Goal: Information Seeking & Learning: Check status

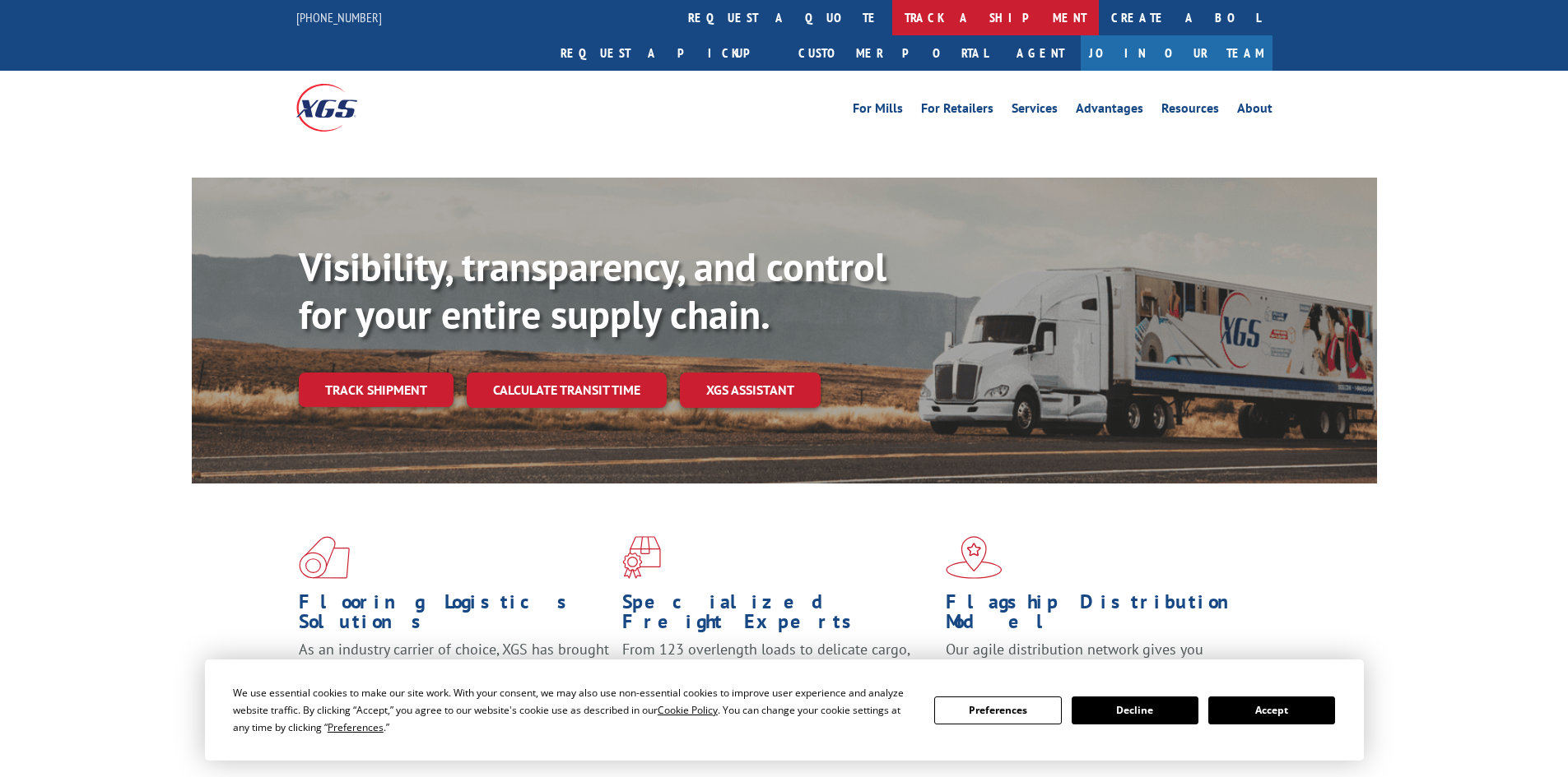
click at [892, 26] on link "track a shipment" at bounding box center [995, 18] width 206 height 35
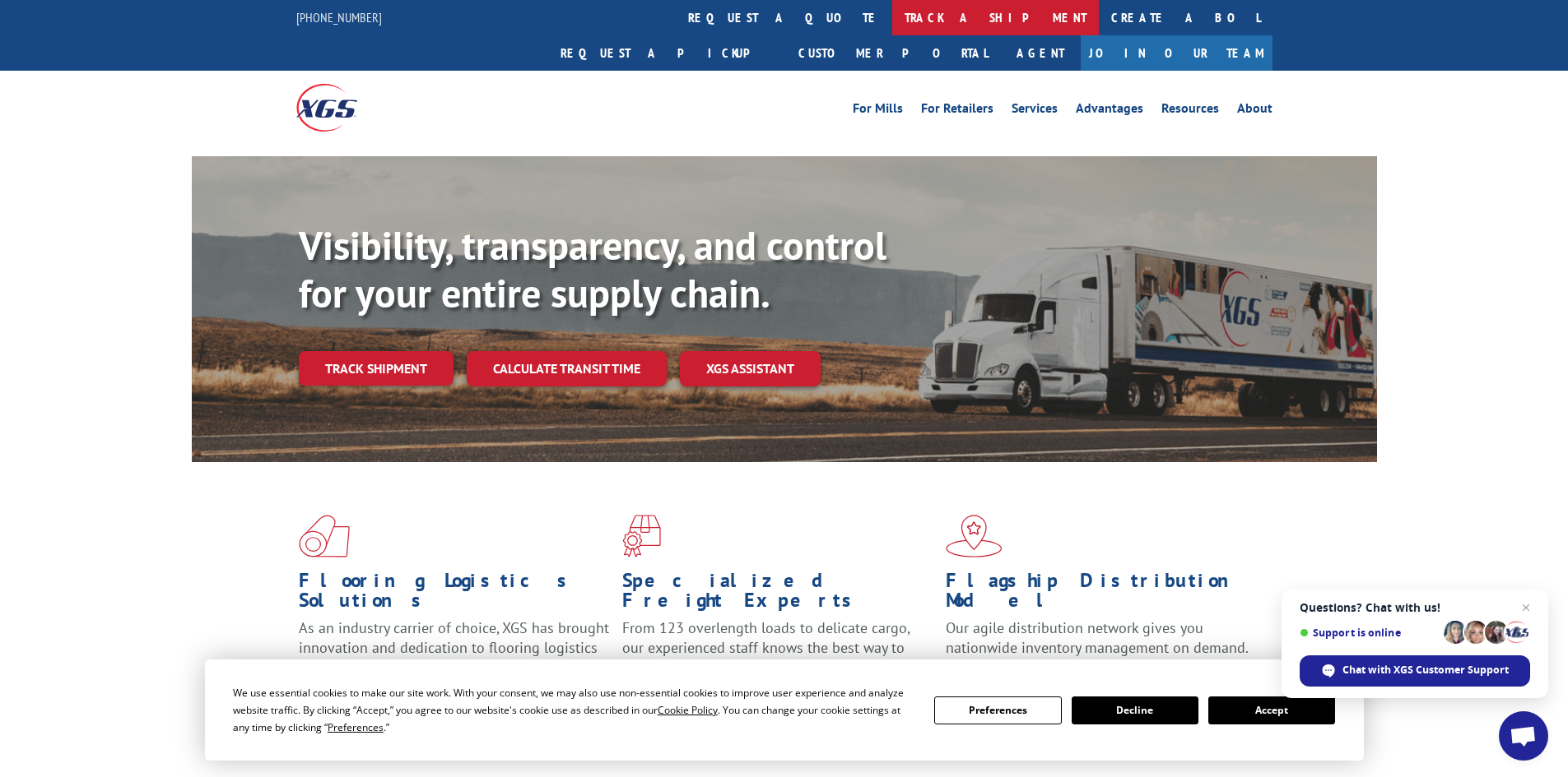
click at [892, 30] on link "track a shipment" at bounding box center [995, 18] width 206 height 35
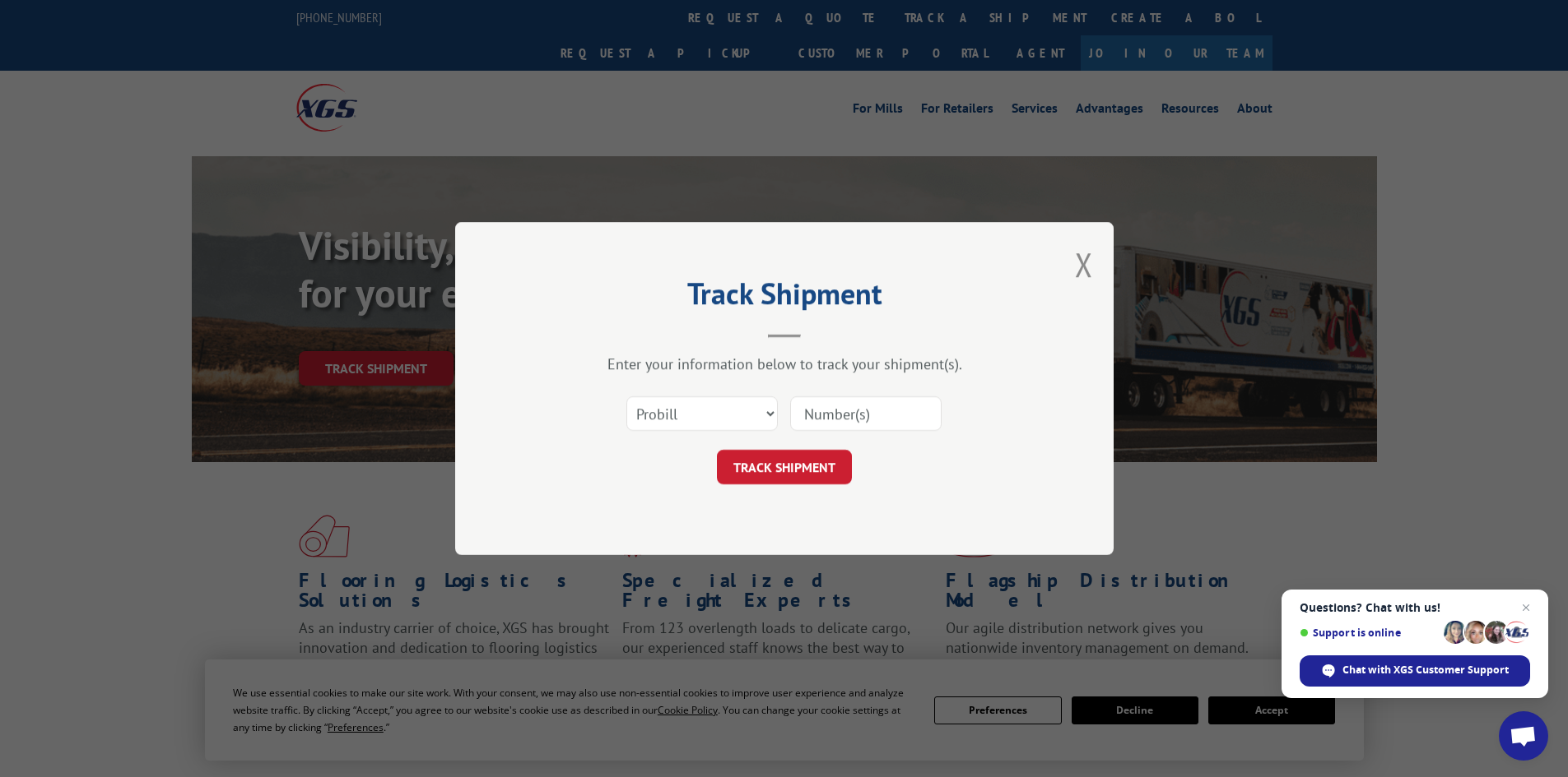
click at [855, 413] on input at bounding box center [866, 413] width 151 height 35
paste input "17259542"
type input "17259542"
click at [794, 464] on button "TRACK SHIPMENT" at bounding box center [784, 466] width 135 height 35
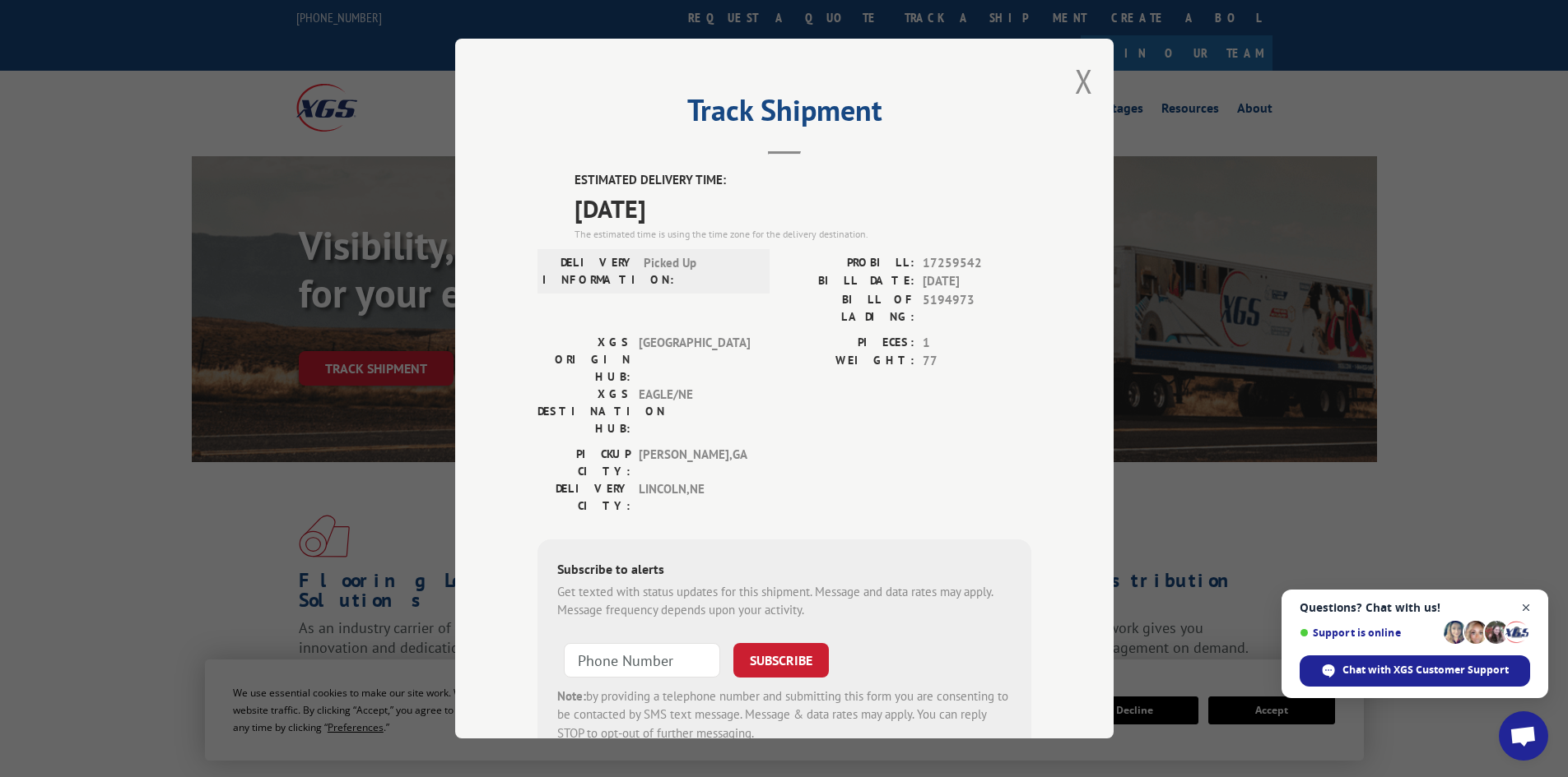
click at [1525, 609] on span "Open chat" at bounding box center [1526, 608] width 21 height 21
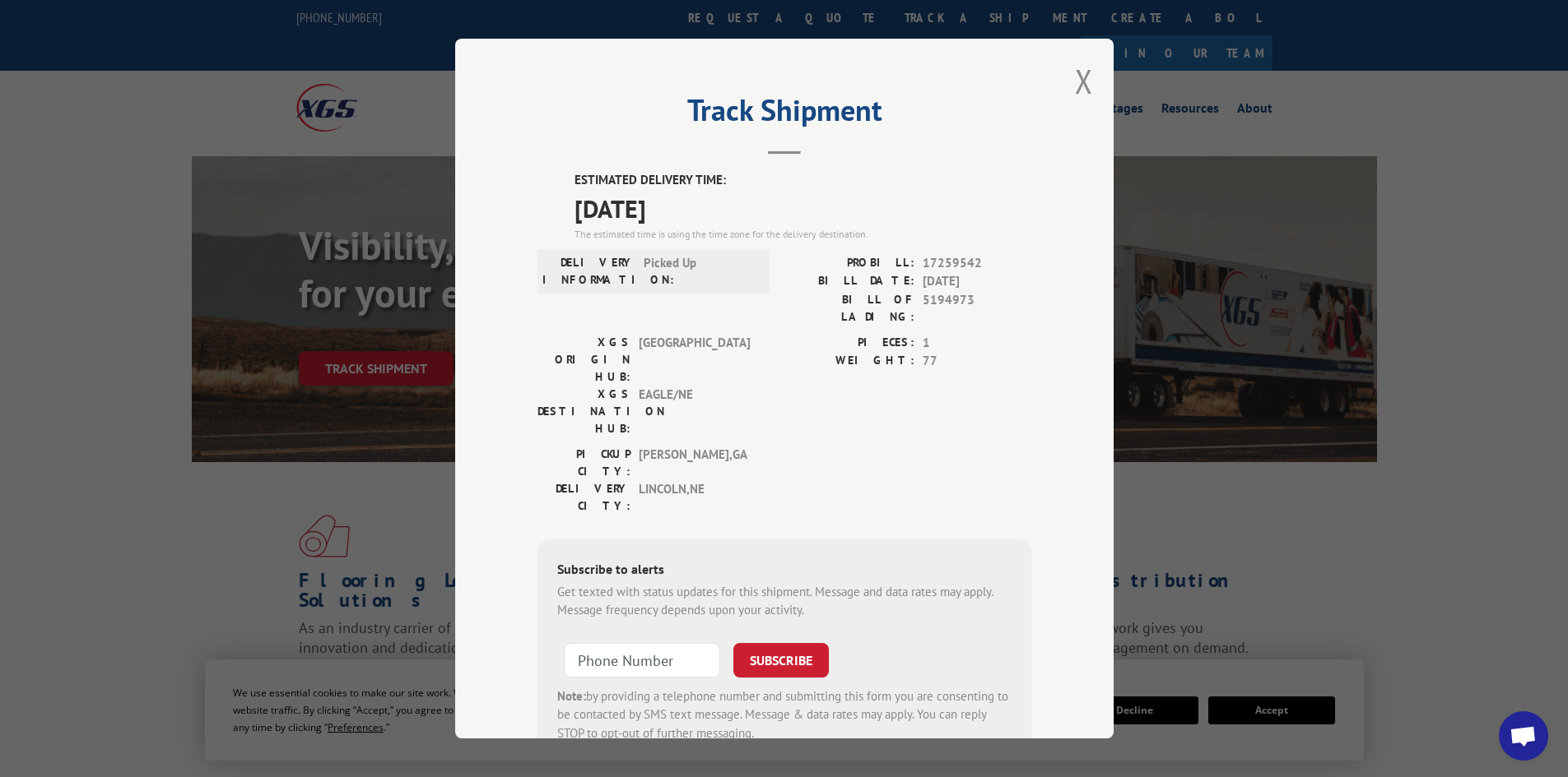
click at [1093, 81] on div "Track Shipment ESTIMATED DELIVERY TIME: [DATE] The estimated time is using the …" at bounding box center [784, 388] width 658 height 700
click at [1075, 83] on button "Close modal" at bounding box center [1084, 80] width 18 height 44
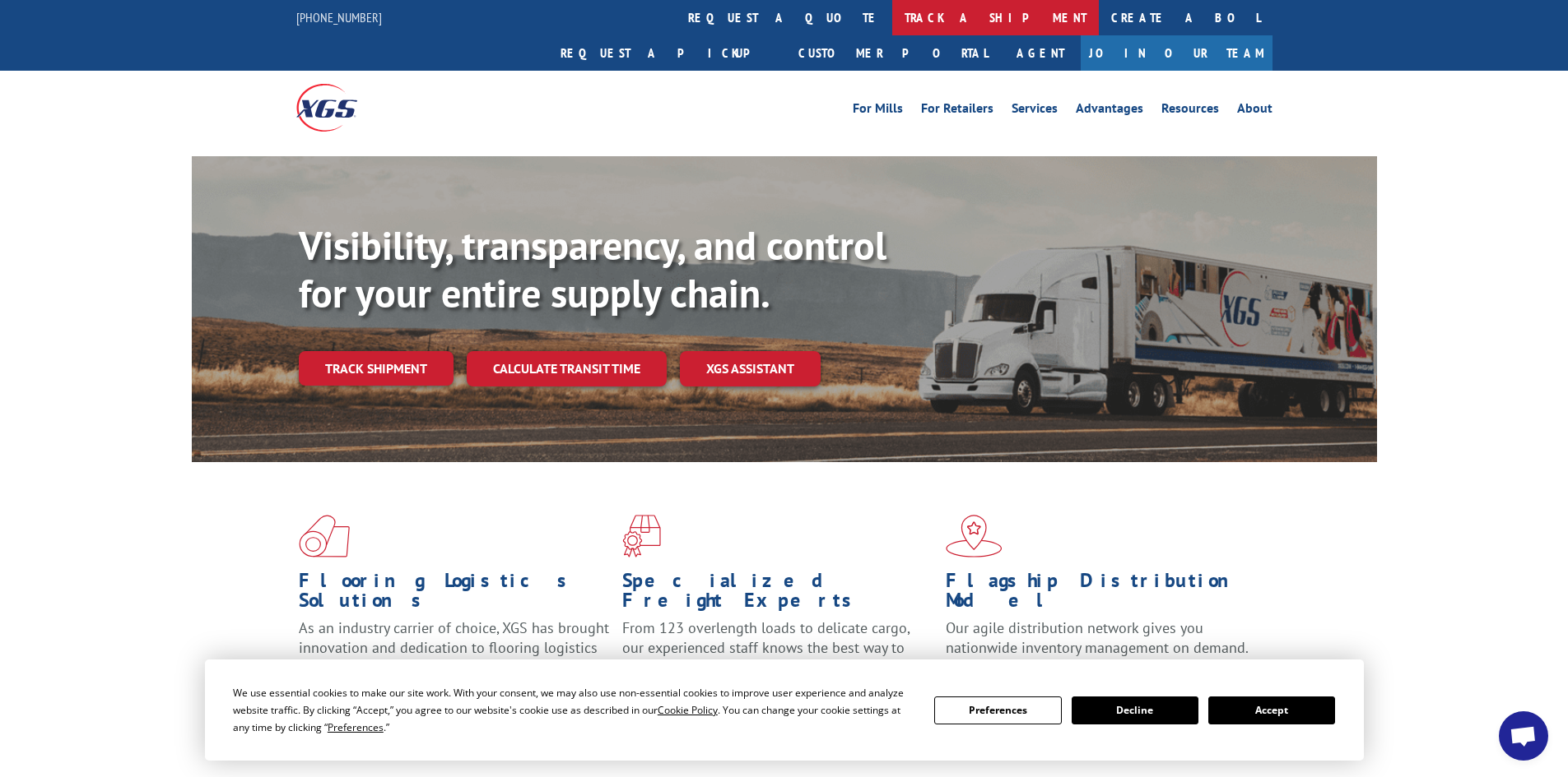
click at [892, 28] on link "track a shipment" at bounding box center [995, 18] width 206 height 35
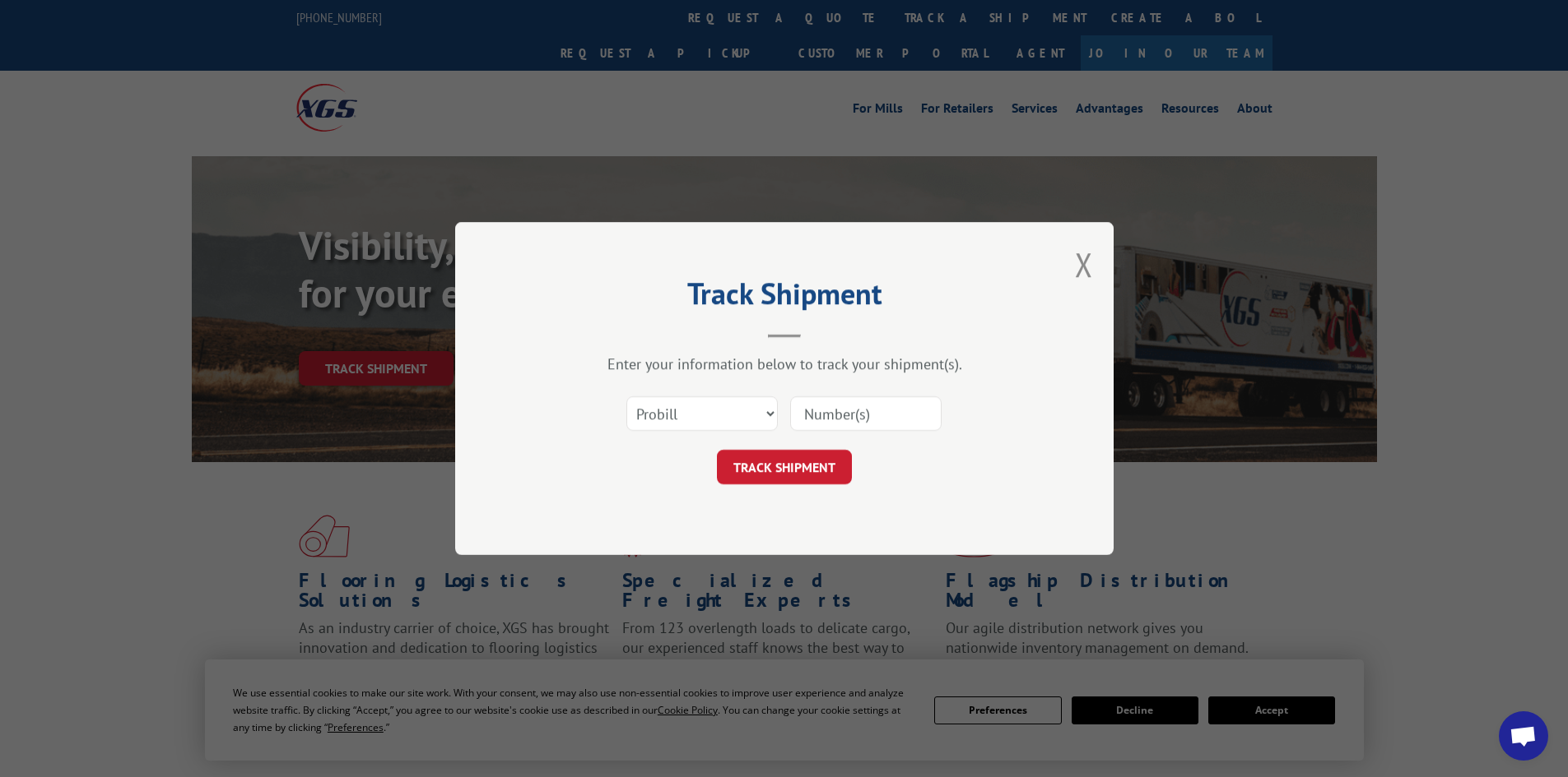
click at [830, 419] on input at bounding box center [866, 413] width 151 height 35
paste input "17228651"
type input "17228651"
click at [813, 467] on button "TRACK SHIPMENT" at bounding box center [784, 466] width 135 height 35
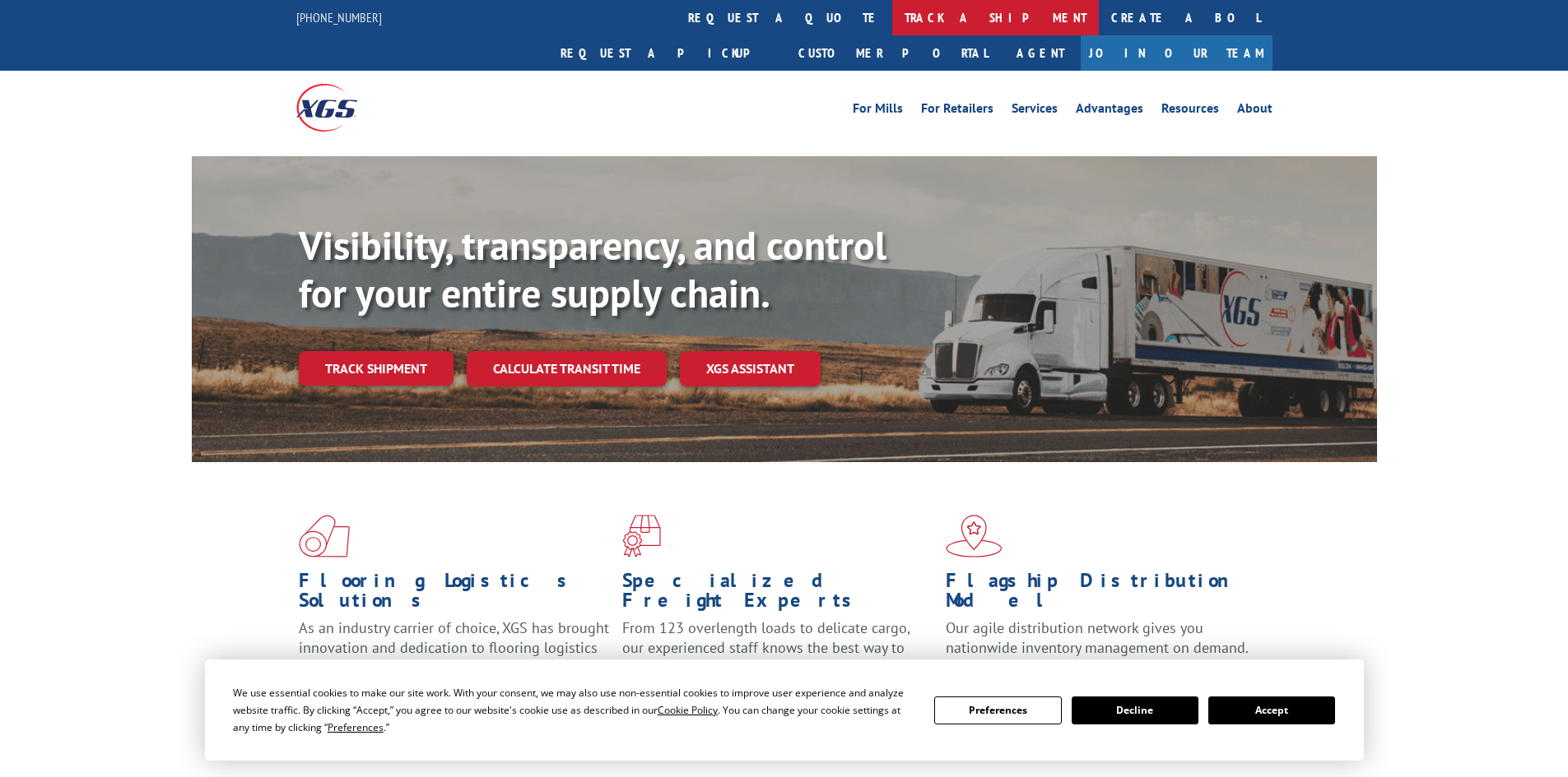
click at [892, 24] on link "track a shipment" at bounding box center [995, 18] width 206 height 35
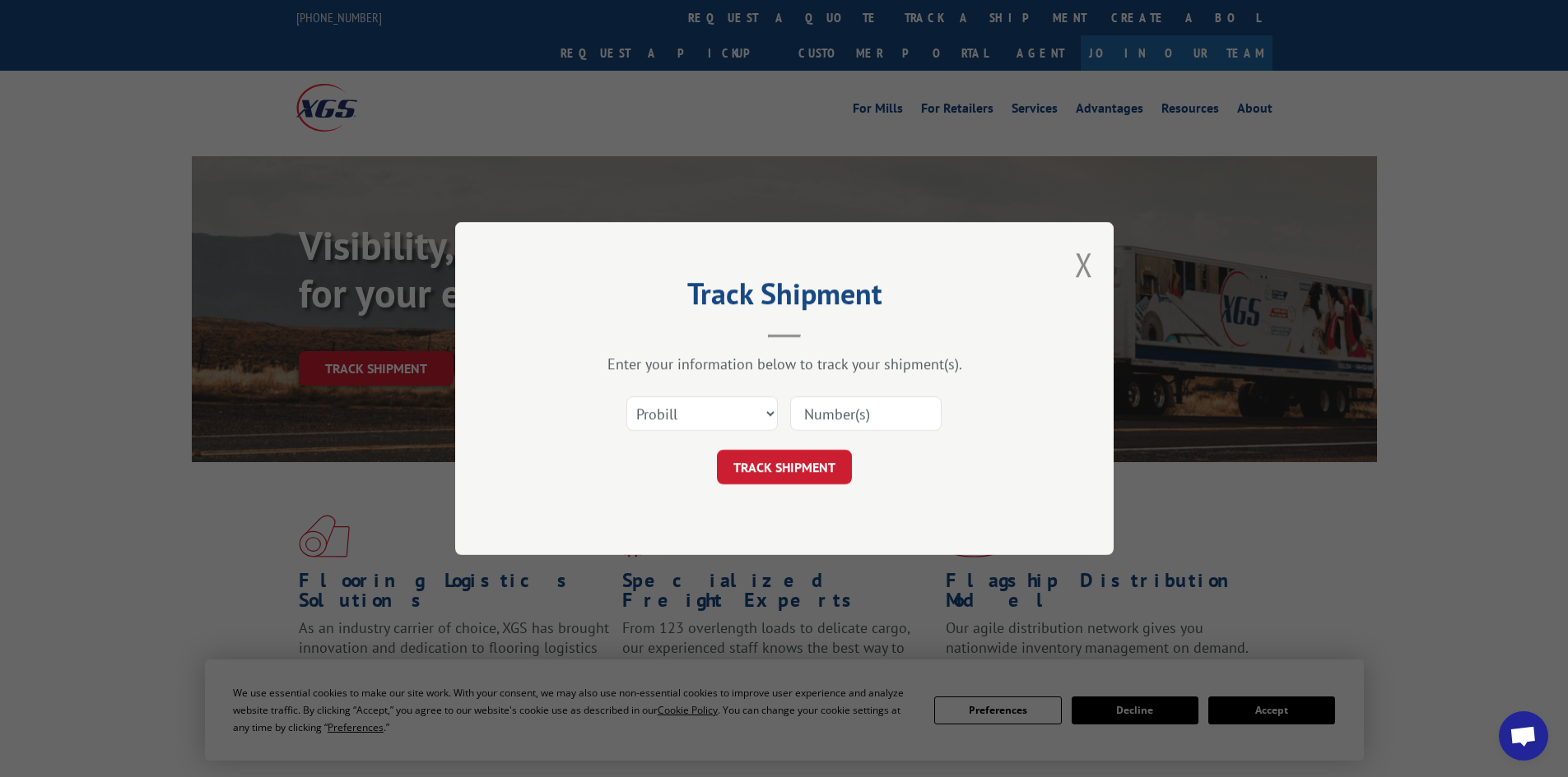
click at [847, 415] on input at bounding box center [866, 413] width 151 height 35
paste input "17259542"
type input "17259542"
click at [815, 470] on button "TRACK SHIPMENT" at bounding box center [784, 466] width 135 height 35
